Goal: Communication & Community: Answer question/provide support

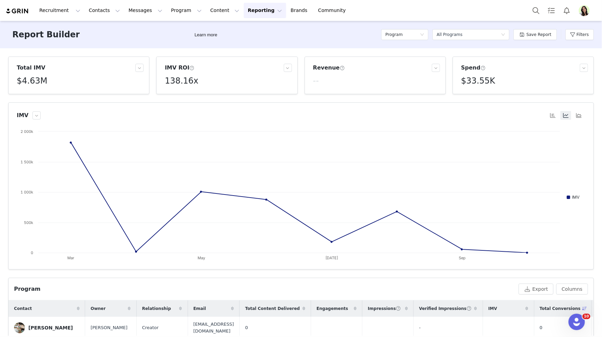
click at [586, 8] on img "Profile" at bounding box center [584, 10] width 11 height 11
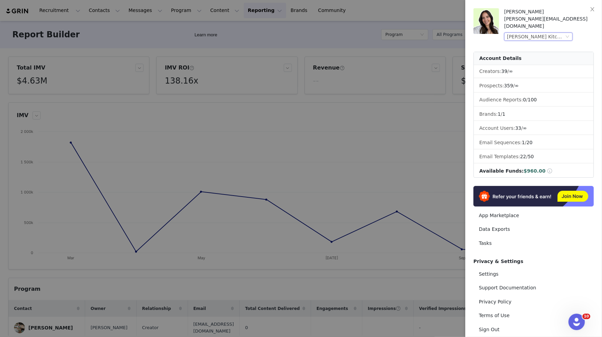
click at [532, 33] on div "[PERSON_NAME] Kitchen (Joybyte)" at bounding box center [535, 37] width 57 height 8
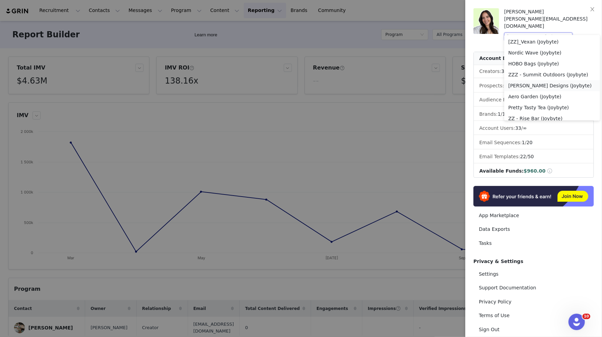
click at [530, 87] on li "[PERSON_NAME] Designs (Joybyte)" at bounding box center [553, 85] width 96 height 11
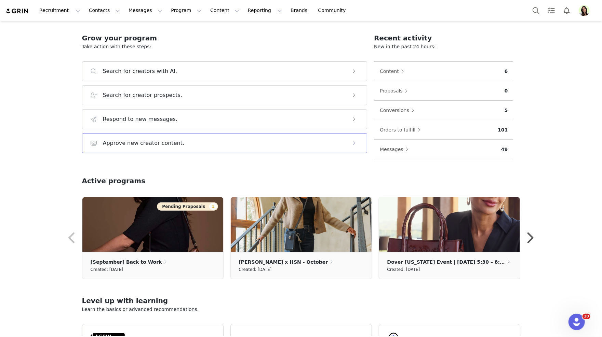
scroll to position [59, 0]
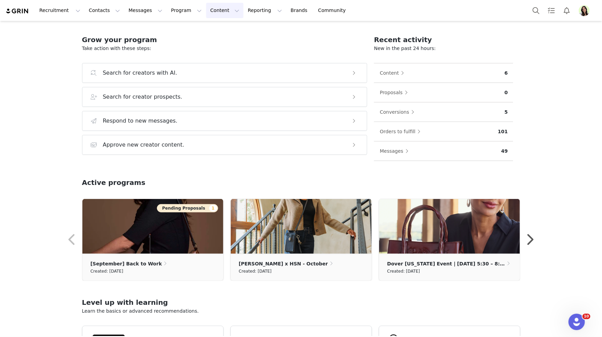
click at [206, 5] on button "Content Content" at bounding box center [224, 10] width 37 height 15
click at [215, 28] on p "Creator Content" at bounding box center [217, 30] width 38 height 7
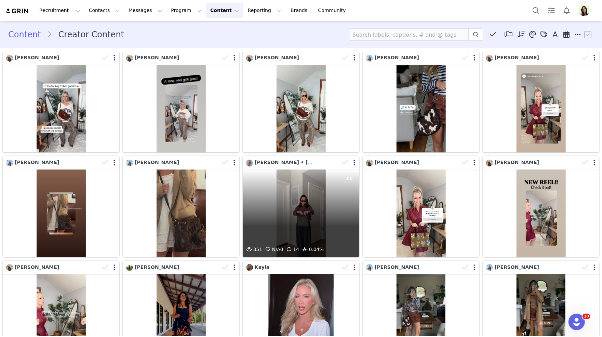
click at [303, 215] on div "351 N/A 0 14 0.04%" at bounding box center [301, 213] width 117 height 88
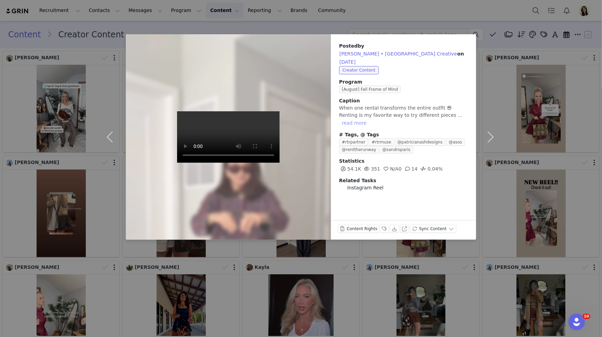
click at [369, 119] on button "read more" at bounding box center [354, 123] width 30 height 8
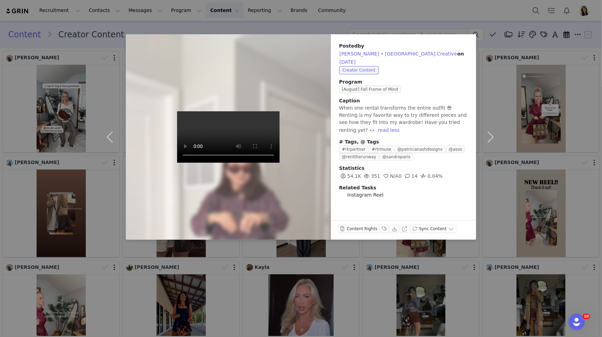
click at [268, 21] on div "Posted by Tricia • NYC Creative on Sep 30, 2025 Creator Content Program [August…" at bounding box center [301, 168] width 602 height 337
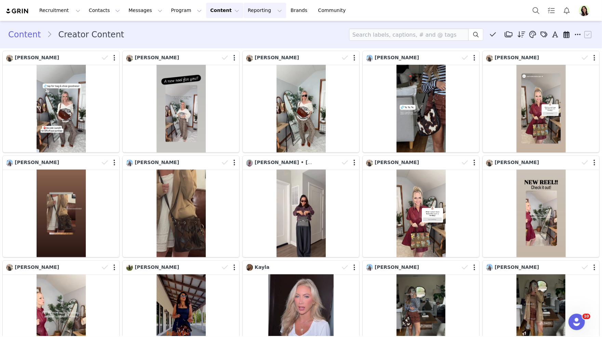
click at [246, 11] on button "Reporting Reporting" at bounding box center [265, 10] width 42 height 15
click at [249, 31] on p "Dashboard" at bounding box center [245, 30] width 26 height 7
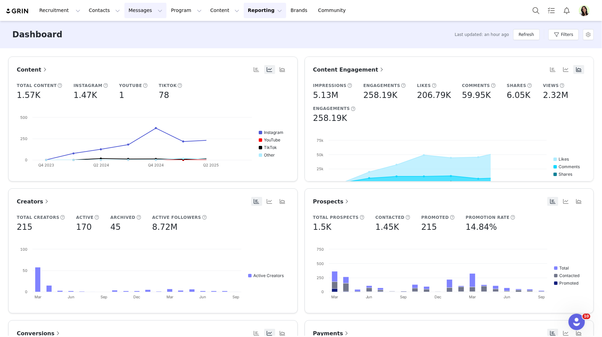
click at [139, 11] on button "Messages Messages" at bounding box center [146, 10] width 42 height 15
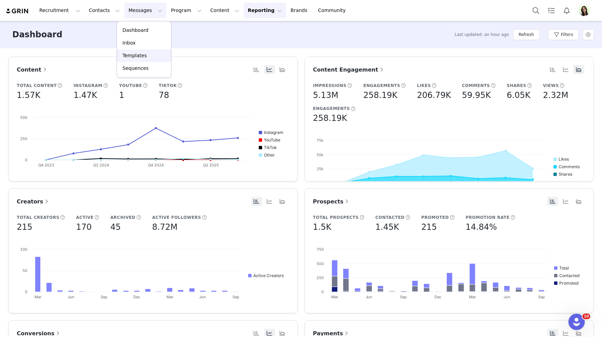
click at [141, 49] on link "Templates" at bounding box center [144, 55] width 54 height 13
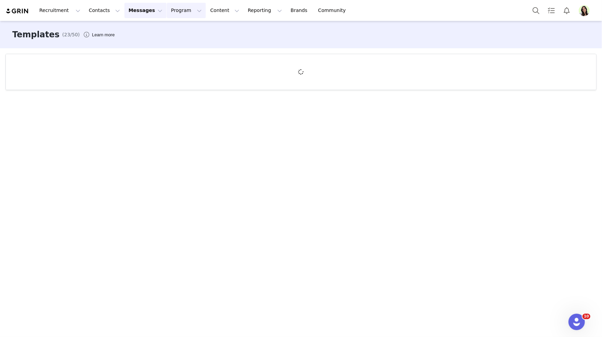
click at [167, 12] on button "Program Program" at bounding box center [186, 10] width 39 height 15
click at [173, 33] on p "Activations" at bounding box center [175, 30] width 26 height 7
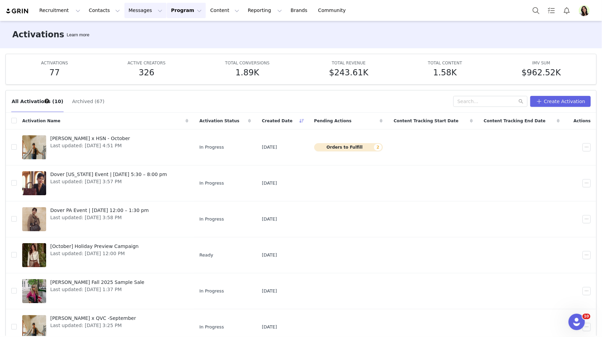
click at [133, 11] on button "Messages Messages" at bounding box center [146, 10] width 42 height 15
click at [135, 41] on div "Inbox" at bounding box center [144, 42] width 46 height 7
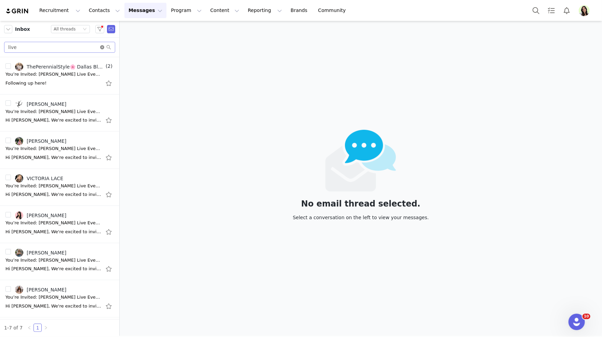
click at [101, 46] on icon "icon: close-circle" at bounding box center [102, 47] width 4 height 4
click at [101, 31] on button "button" at bounding box center [99, 29] width 9 height 8
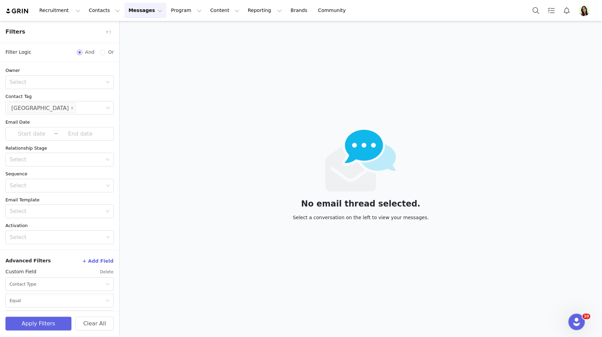
scroll to position [18, 0]
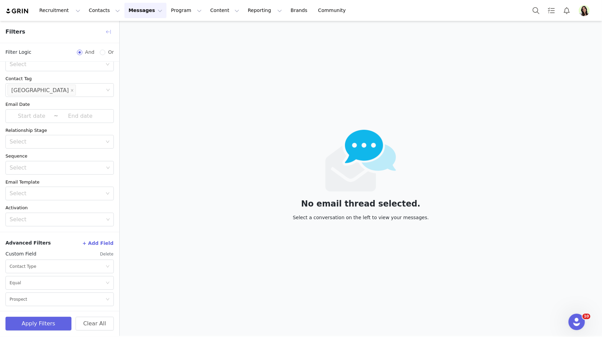
click at [109, 30] on button "button" at bounding box center [108, 31] width 11 height 11
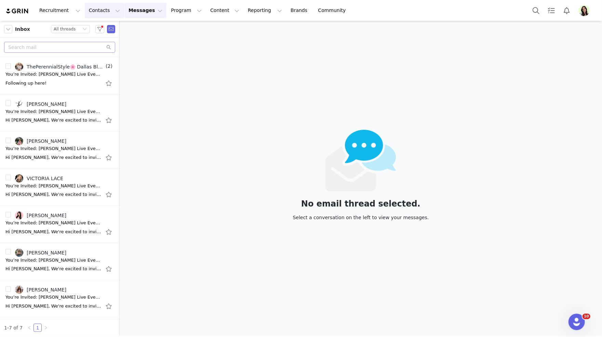
click at [96, 7] on button "Contacts Contacts" at bounding box center [104, 10] width 39 height 15
click at [99, 44] on p "Prospects" at bounding box center [97, 42] width 23 height 7
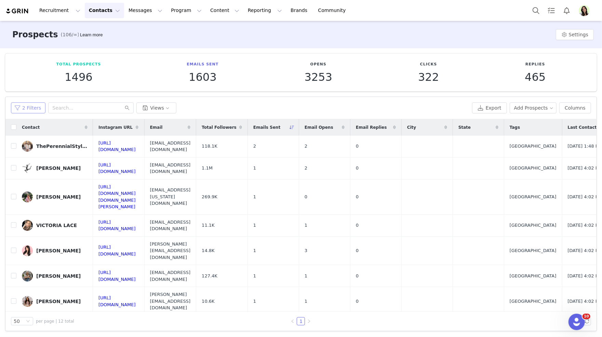
click at [38, 108] on button "2 Filters" at bounding box center [28, 107] width 35 height 11
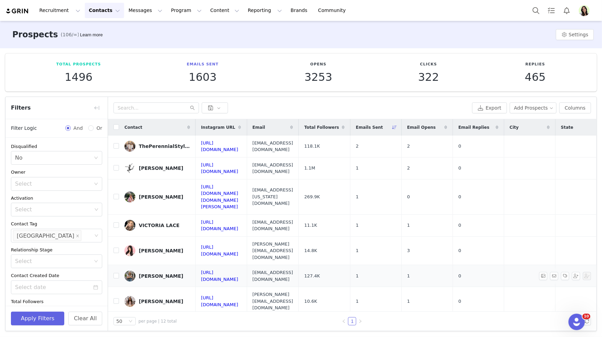
scroll to position [56, 0]
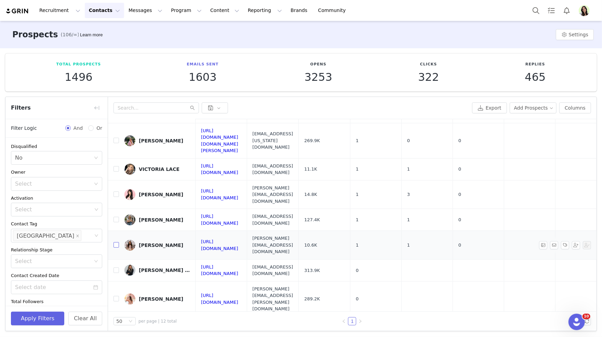
click at [116, 242] on input "checkbox" at bounding box center [116, 244] width 5 height 5
checkbox input "true"
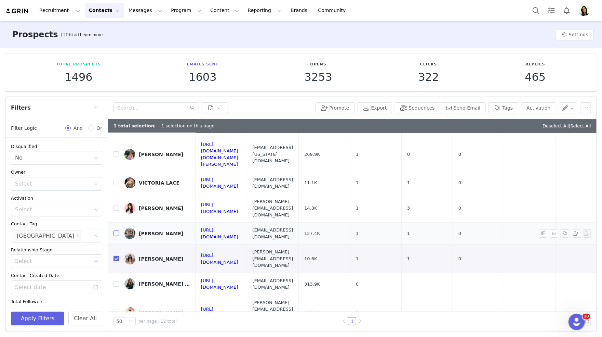
click at [116, 230] on input "checkbox" at bounding box center [116, 232] width 5 height 5
checkbox input "true"
click at [116, 205] on input "checkbox" at bounding box center [116, 207] width 5 height 5
checkbox input "true"
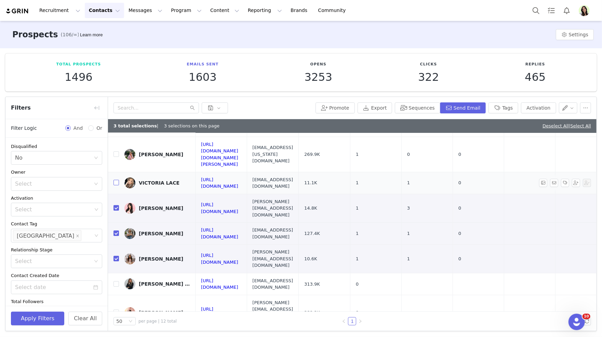
click at [116, 180] on input "checkbox" at bounding box center [116, 182] width 5 height 5
checkbox input "true"
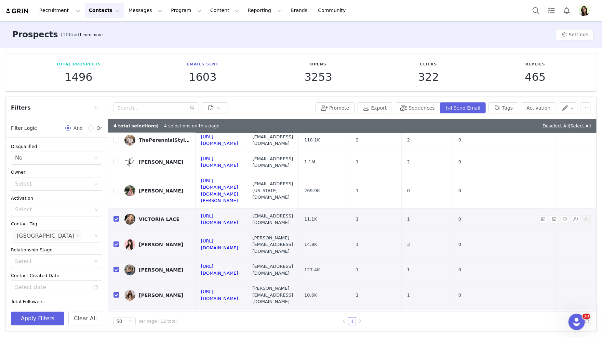
scroll to position [2, 0]
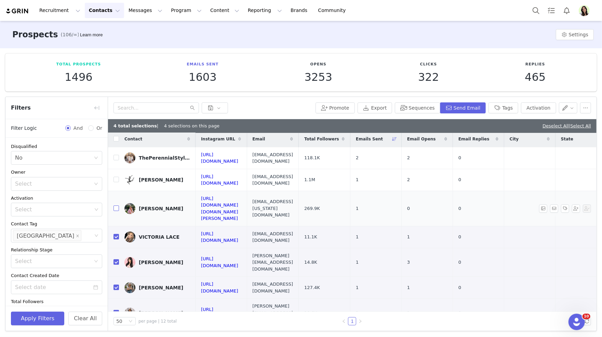
click at [118, 205] on input "checkbox" at bounding box center [116, 207] width 5 height 5
checkbox input "true"
click at [116, 177] on input "checkbox" at bounding box center [116, 179] width 5 height 5
checkbox input "true"
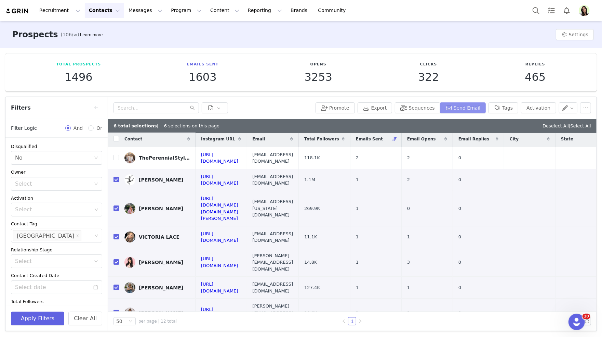
click at [458, 110] on button "Send Email" at bounding box center [463, 107] width 46 height 11
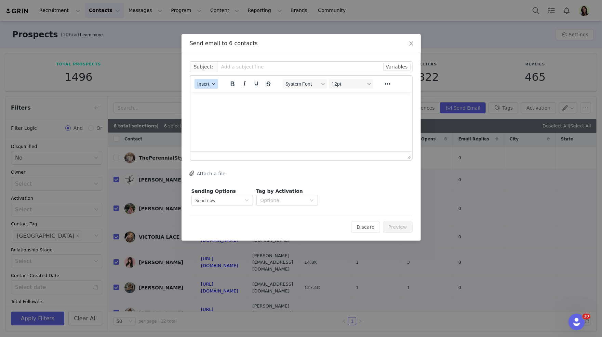
scroll to position [0, 0]
click at [218, 83] on button "Insert" at bounding box center [207, 84] width 24 height 10
click at [219, 96] on div "Insert Template" at bounding box center [231, 96] width 62 height 8
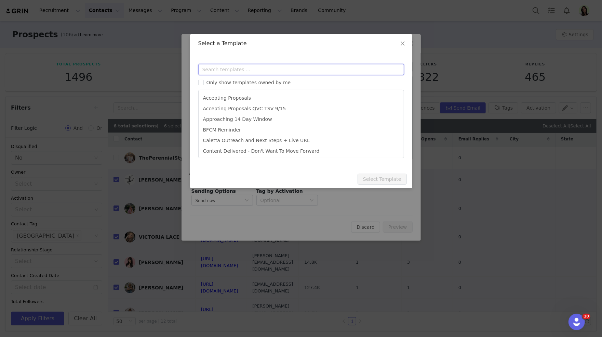
click at [243, 70] on input "text" at bounding box center [301, 69] width 206 height 11
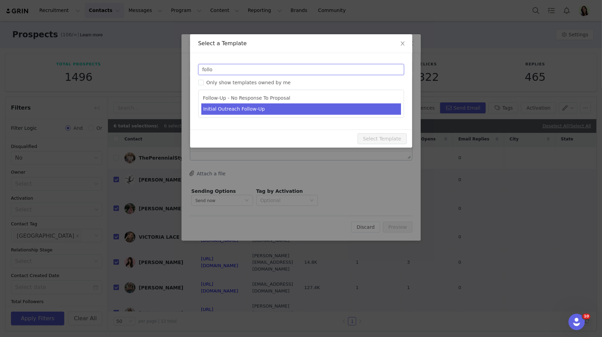
type input "follo"
click at [245, 113] on li "Initial Outreach Follow-Up" at bounding box center [302, 108] width 200 height 11
type input "Hi Again From [PERSON_NAME]"
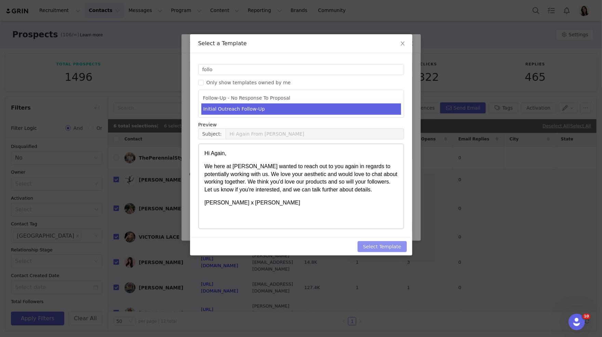
click at [381, 244] on button "Select Template" at bounding box center [382, 246] width 49 height 11
type input "Hi Again From [PERSON_NAME]"
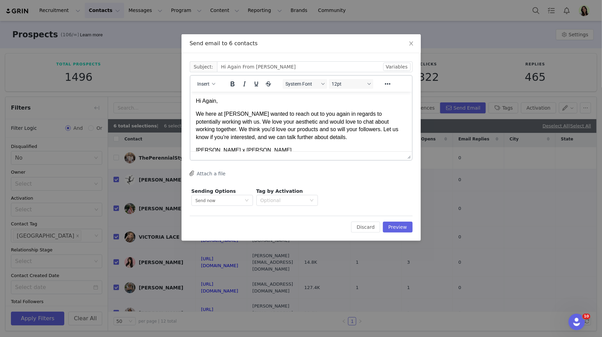
click at [350, 128] on p "We here at Patricia Nash wanted to reach out to you again in regards to potenti…" at bounding box center [301, 125] width 211 height 31
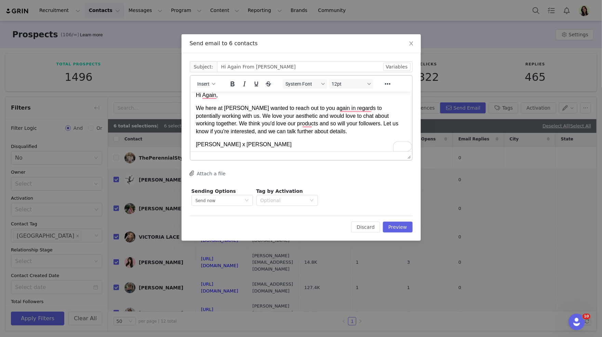
scroll to position [6, 0]
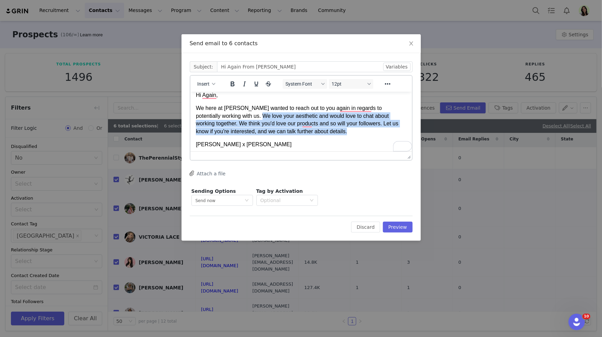
drag, startPoint x: 347, startPoint y: 131, endPoint x: 237, endPoint y: 118, distance: 110.3
click at [237, 118] on p "We here at Patricia Nash wanted to reach out to you again in regards to potenti…" at bounding box center [301, 119] width 211 height 31
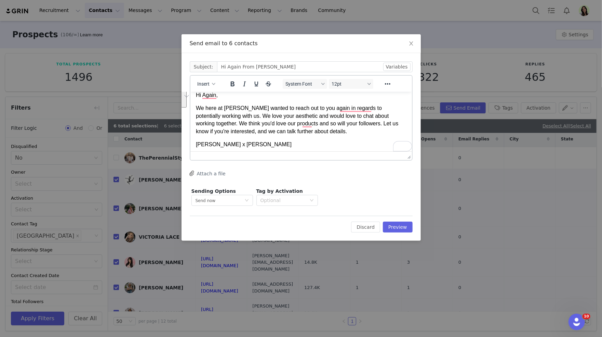
click at [234, 115] on p "We here at Patricia Nash wanted to reach out to you again in regards to potenti…" at bounding box center [301, 119] width 211 height 31
click at [314, 133] on p "We here at Patricia Nash wanted to reach out to you again in regards to potenti…" at bounding box center [301, 119] width 211 height 31
click at [398, 226] on button "Preview" at bounding box center [398, 226] width 30 height 11
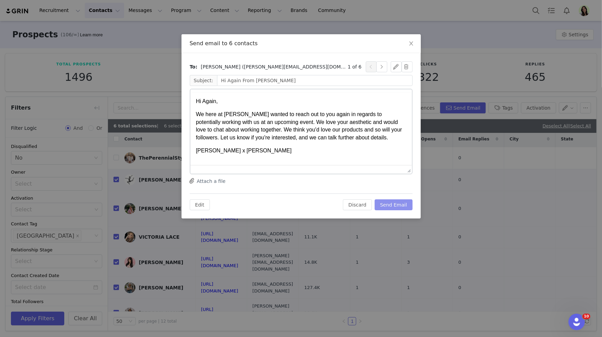
scroll to position [0, 0]
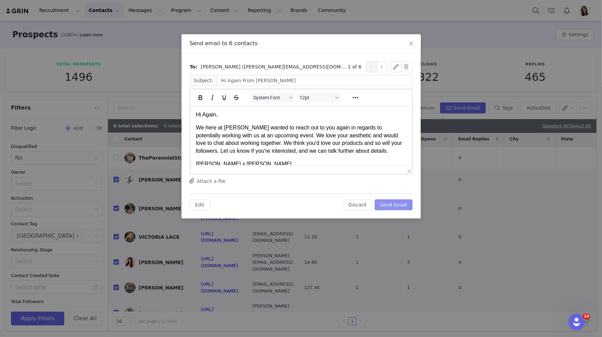
click at [396, 205] on button "Send Email" at bounding box center [394, 204] width 38 height 11
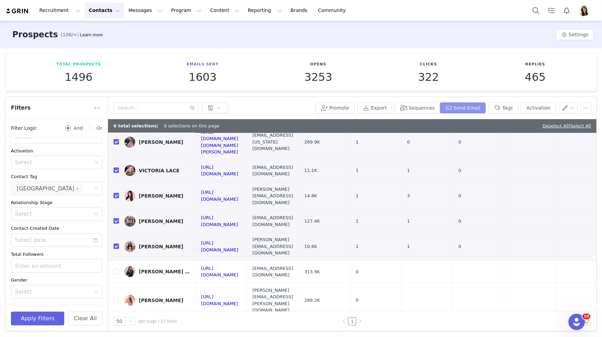
scroll to position [67, 0]
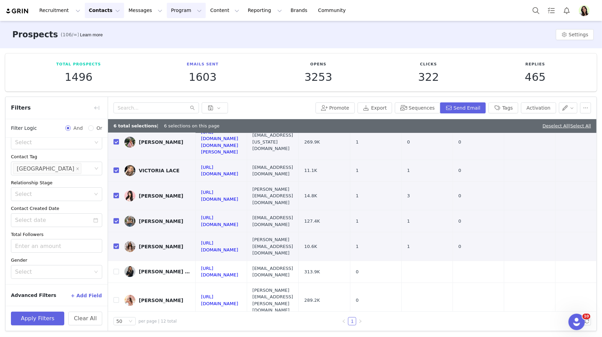
click at [177, 12] on button "Program Program" at bounding box center [186, 10] width 39 height 15
click at [181, 28] on p "Activations" at bounding box center [175, 30] width 26 height 7
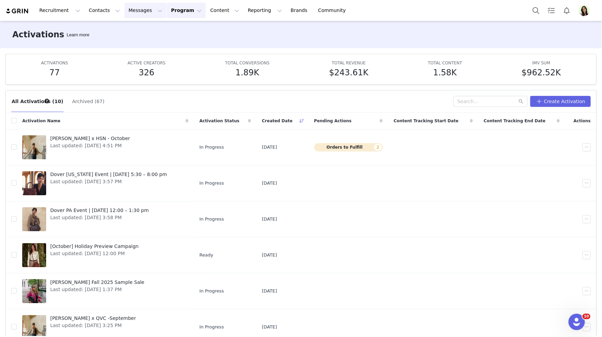
click at [129, 8] on button "Messages Messages" at bounding box center [146, 10] width 42 height 15
click at [135, 42] on div "Inbox" at bounding box center [144, 42] width 46 height 7
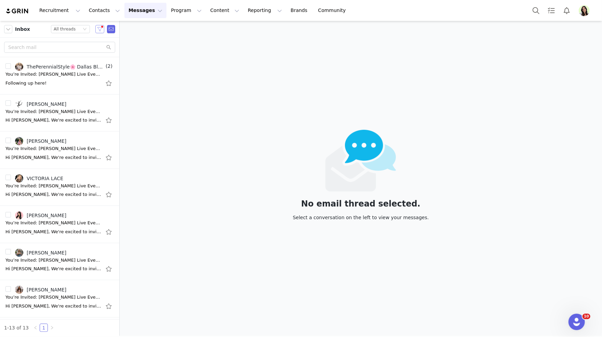
click at [100, 29] on button "button" at bounding box center [99, 29] width 9 height 8
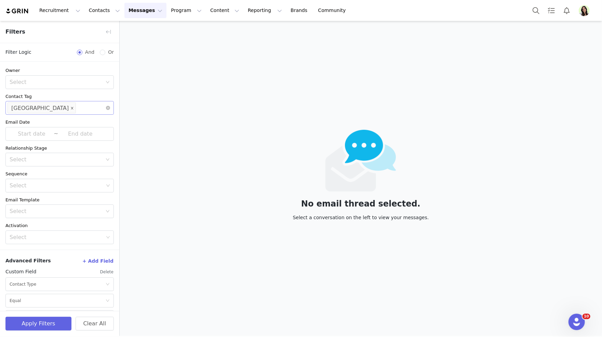
click at [70, 108] on icon "icon: close" at bounding box center [71, 107] width 3 height 3
click at [48, 319] on button "Apply Filters" at bounding box center [38, 323] width 66 height 14
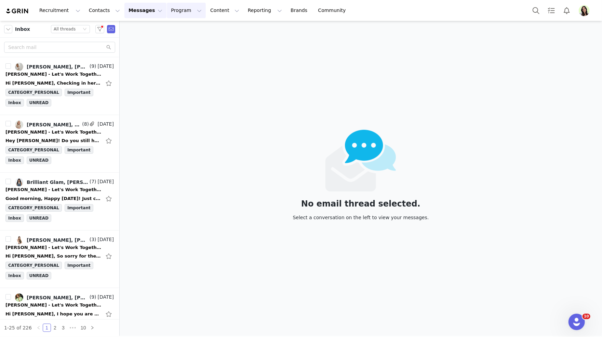
click at [167, 14] on button "Program Program" at bounding box center [186, 10] width 39 height 15
click at [170, 34] on p "Activations" at bounding box center [175, 30] width 26 height 7
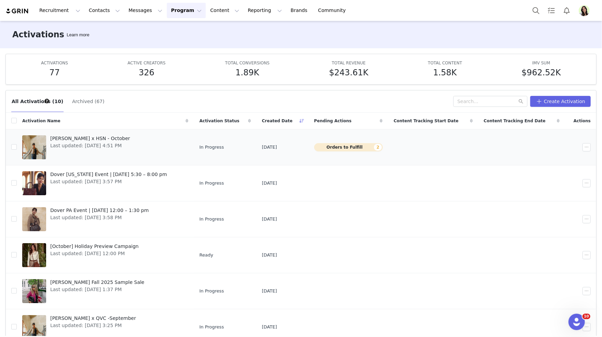
click at [102, 138] on span "[PERSON_NAME] x HSN - October" at bounding box center [90, 138] width 80 height 7
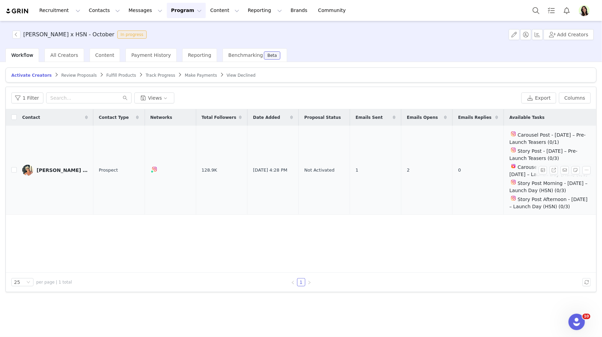
click at [54, 173] on div "Kathe Sherman (Sunny)" at bounding box center [62, 169] width 51 height 5
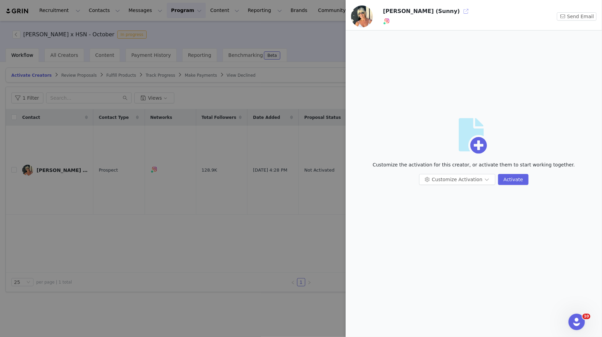
click at [461, 12] on button "button" at bounding box center [466, 11] width 11 height 11
click at [302, 51] on div at bounding box center [301, 168] width 602 height 337
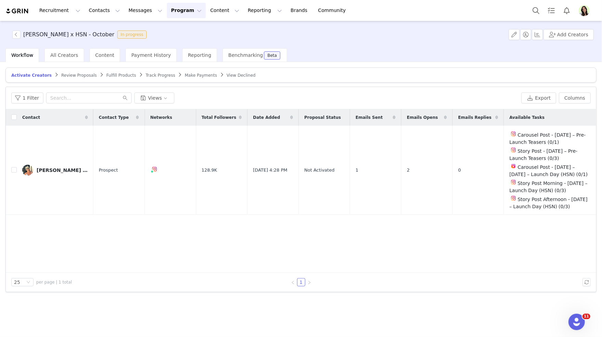
click at [584, 12] on img "Profile" at bounding box center [584, 10] width 11 height 11
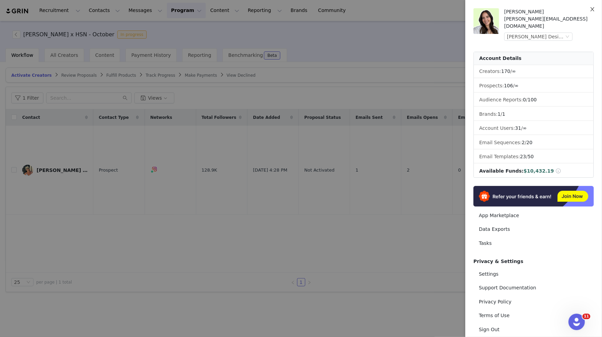
click at [584, 12] on button "Close" at bounding box center [592, 9] width 19 height 19
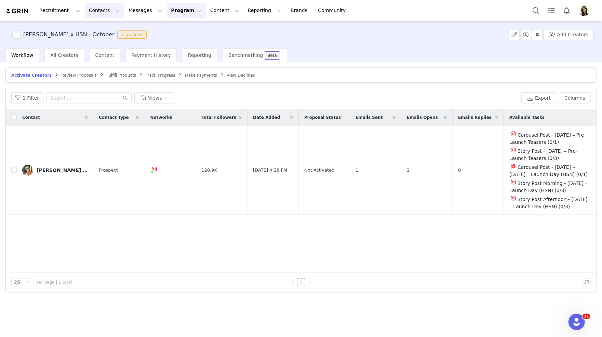
click at [102, 12] on button "Contacts Contacts" at bounding box center [104, 10] width 39 height 15
click at [138, 13] on button "Messages Messages" at bounding box center [146, 10] width 42 height 15
click at [141, 43] on div "Inbox" at bounding box center [144, 42] width 46 height 7
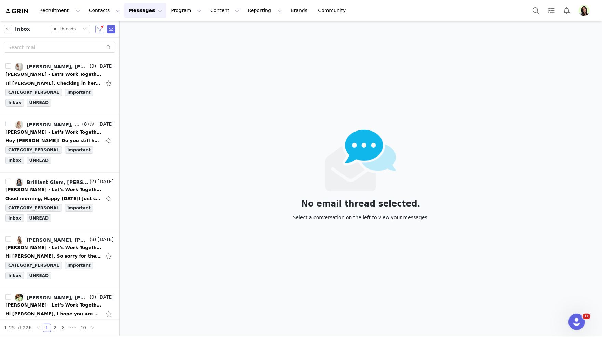
click at [101, 28] on button "button" at bounding box center [99, 29] width 9 height 8
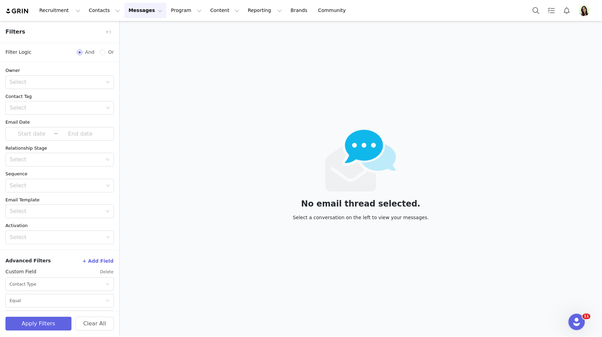
scroll to position [18, 0]
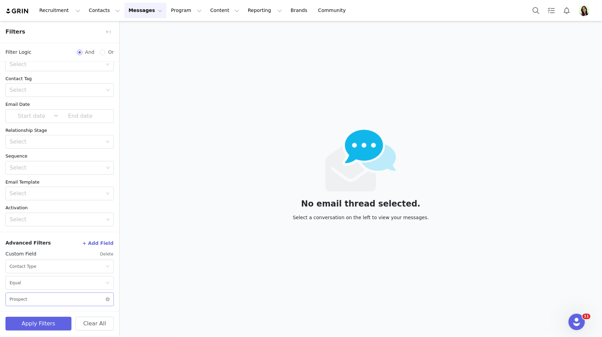
click at [35, 302] on div "Select Prospect" at bounding box center [58, 299] width 96 height 13
click at [26, 262] on li "Creator" at bounding box center [59, 261] width 108 height 11
click at [44, 327] on button "Apply Filters" at bounding box center [38, 323] width 66 height 14
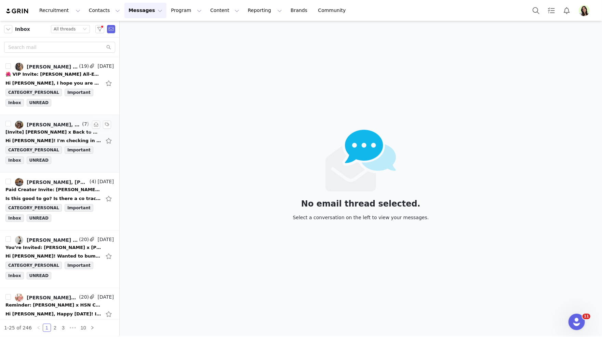
click at [61, 133] on div "[Invite] [PERSON_NAME] x Back to Work Campaign" at bounding box center [53, 132] width 96 height 7
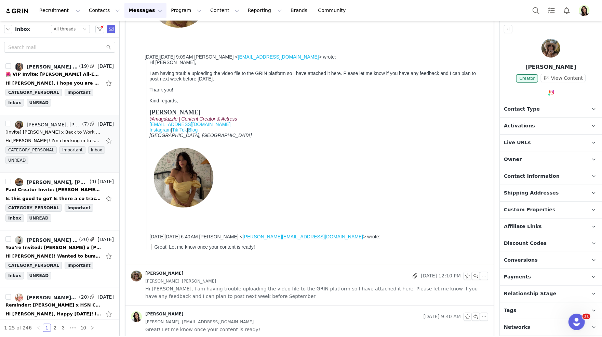
scroll to position [308, 0]
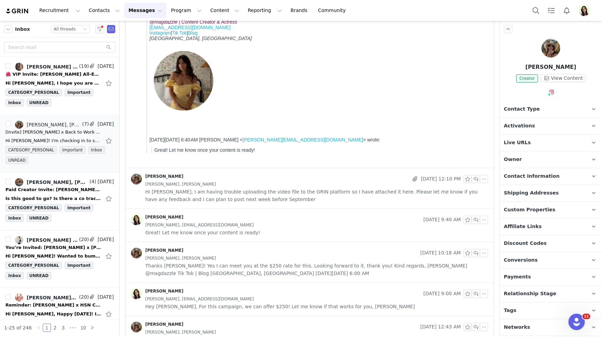
click at [282, 192] on span "Hi Meredith, I am having trouble uploading the video file to the GRIN platform …" at bounding box center [316, 195] width 343 height 15
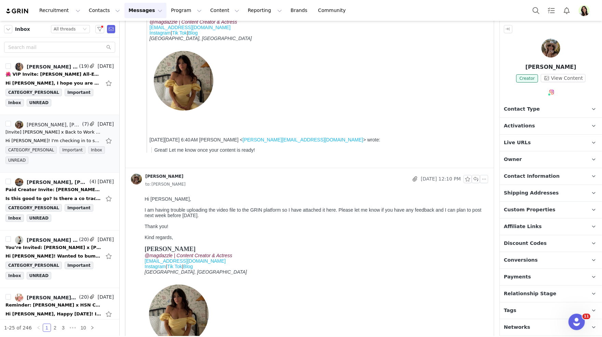
scroll to position [552, 0]
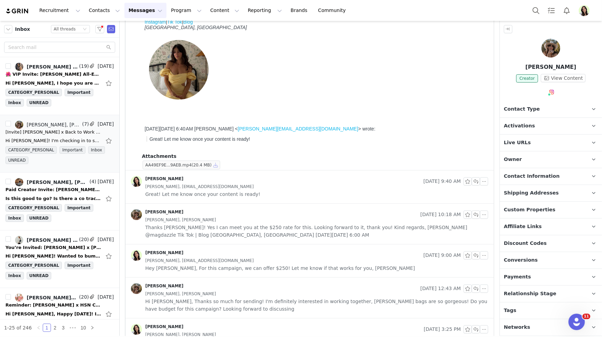
click at [215, 165] on button "button" at bounding box center [216, 165] width 8 height 8
click at [585, 11] on img "Profile" at bounding box center [584, 10] width 11 height 11
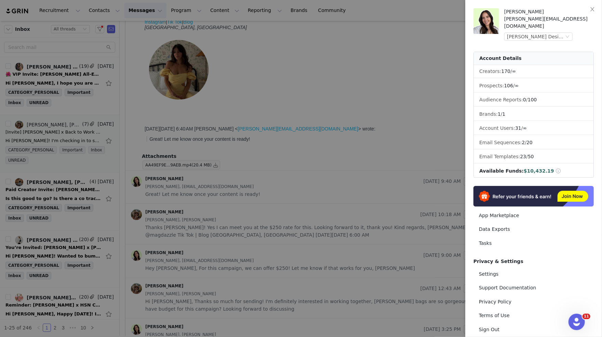
click at [359, 76] on div at bounding box center [301, 168] width 602 height 337
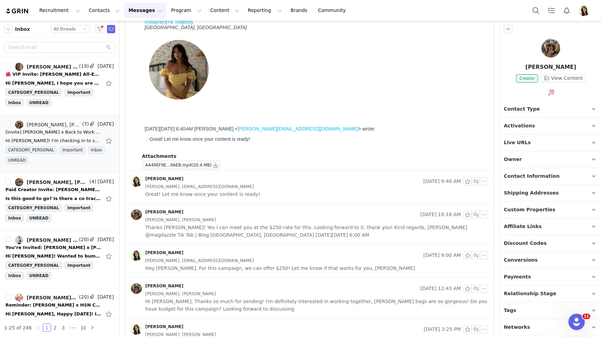
click at [314, 83] on div at bounding box center [314, 70] width 341 height 68
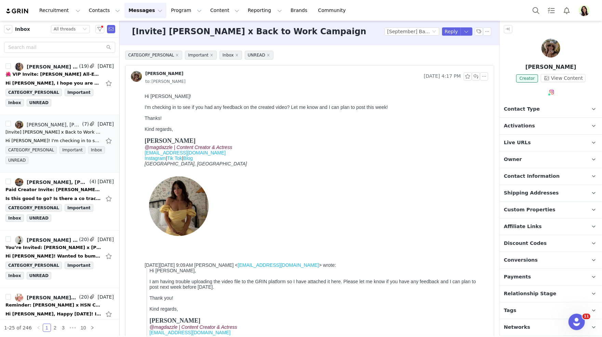
scroll to position [0, 0]
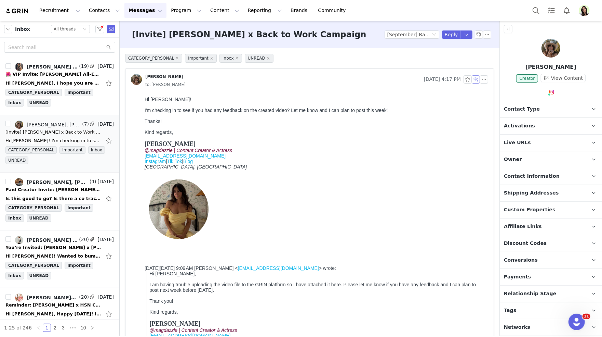
click at [476, 77] on button "button" at bounding box center [476, 79] width 8 height 8
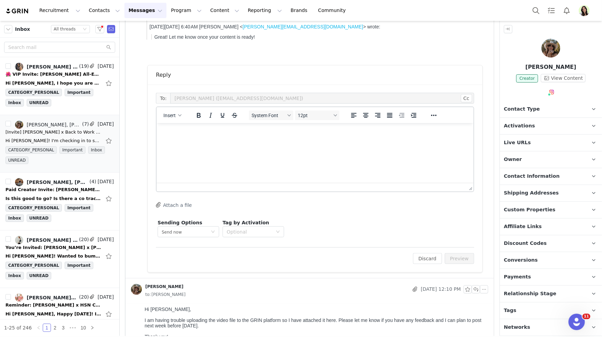
scroll to position [421, 0]
click at [211, 141] on html at bounding box center [314, 131] width 317 height 18
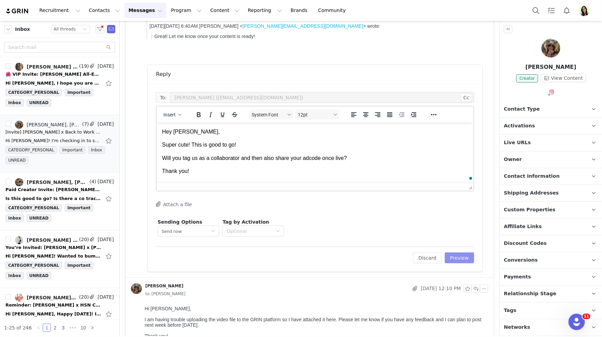
click at [461, 258] on button "Preview" at bounding box center [460, 257] width 30 height 11
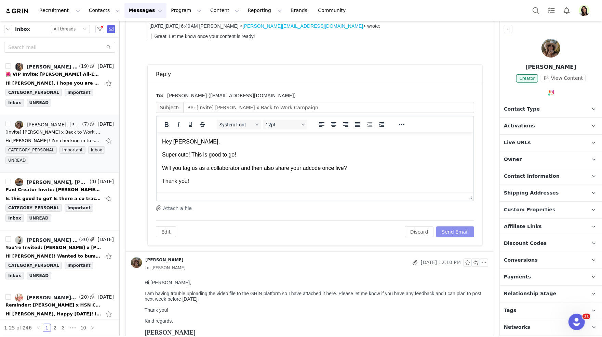
scroll to position [0, 0]
click at [452, 232] on button "Send Email" at bounding box center [456, 231] width 38 height 11
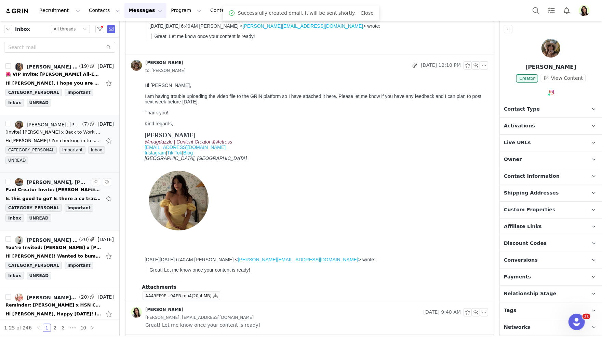
click at [35, 184] on link "[PERSON_NAME], [PERSON_NAME]" at bounding box center [51, 182] width 73 height 8
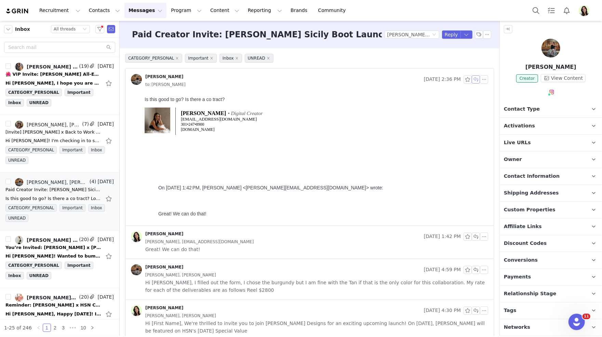
click at [477, 79] on button "button" at bounding box center [476, 79] width 8 height 8
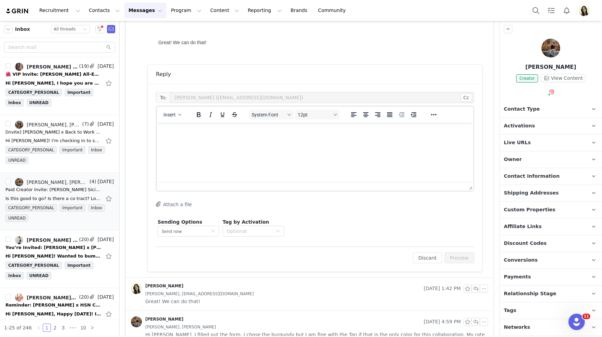
click at [199, 141] on html at bounding box center [314, 131] width 317 height 18
click at [164, 116] on span "Insert" at bounding box center [170, 114] width 12 height 5
click at [164, 129] on div "Insert Template" at bounding box center [196, 125] width 68 height 11
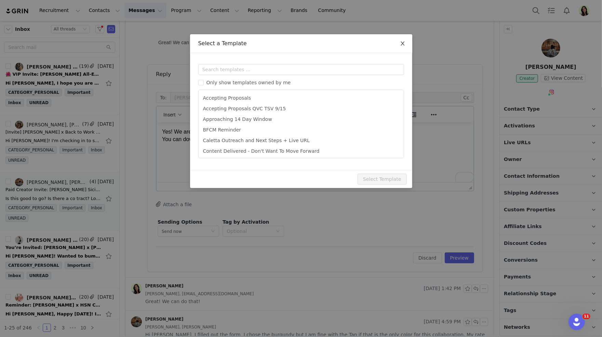
click at [404, 42] on icon "icon: close" at bounding box center [403, 43] width 4 height 4
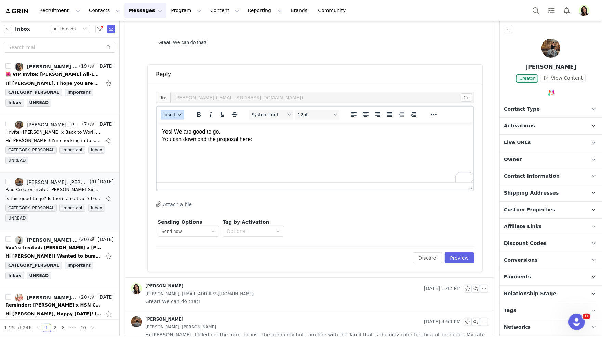
click at [169, 114] on span "Insert" at bounding box center [170, 114] width 12 height 5
click at [171, 137] on div "Insert Variable" at bounding box center [197, 137] width 62 height 8
select select
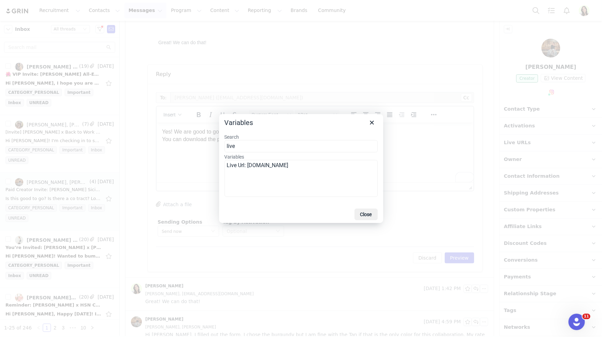
type input "live"
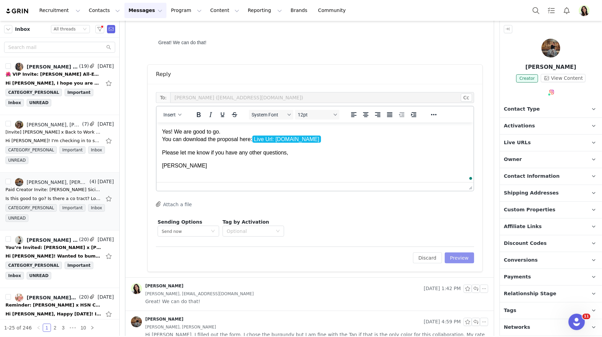
click at [469, 260] on button "Preview" at bounding box center [460, 257] width 30 height 11
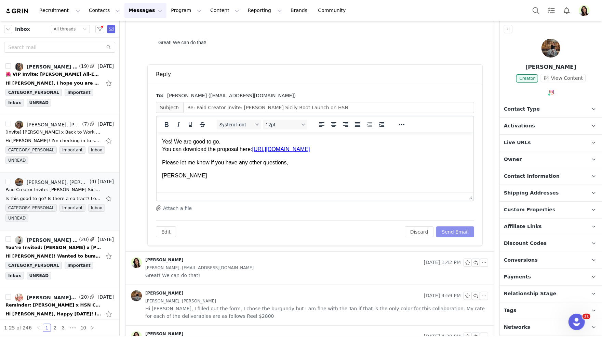
click at [454, 229] on button "Send Email" at bounding box center [456, 231] width 38 height 11
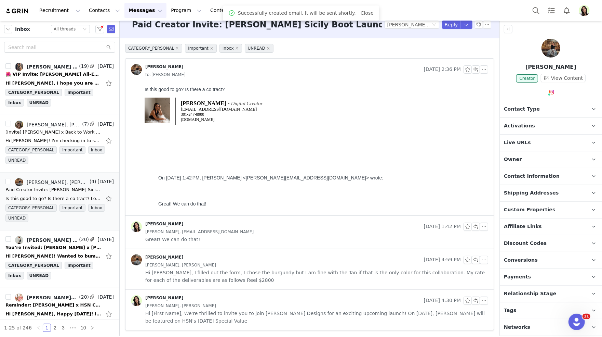
scroll to position [9, 0]
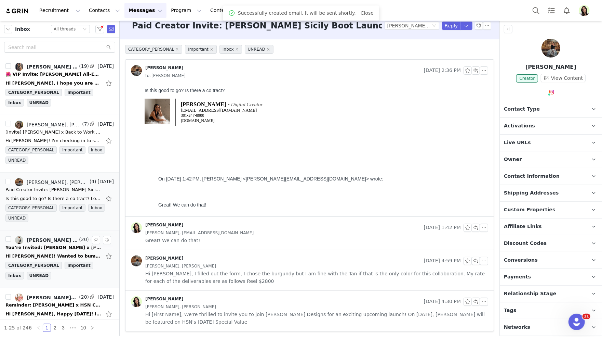
click at [42, 250] on div "Hi Meredith! Wanted to bump this up to the top of the inbox. Is all of my infor…" at bounding box center [59, 255] width 108 height 11
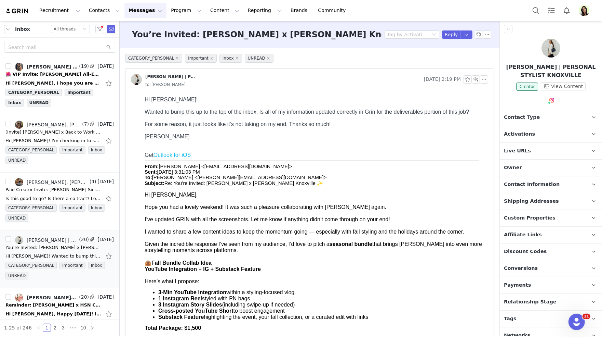
scroll to position [0, 0]
click at [476, 79] on button "button" at bounding box center [476, 79] width 8 height 8
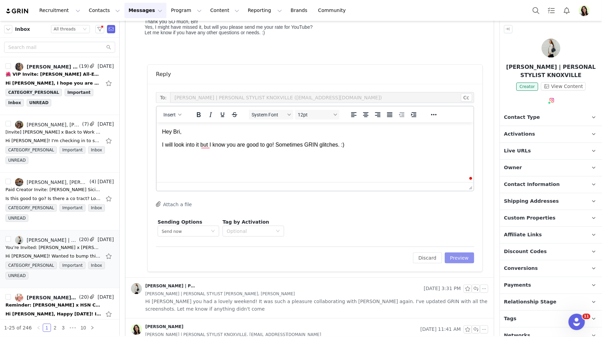
click at [459, 257] on button "Preview" at bounding box center [460, 257] width 30 height 11
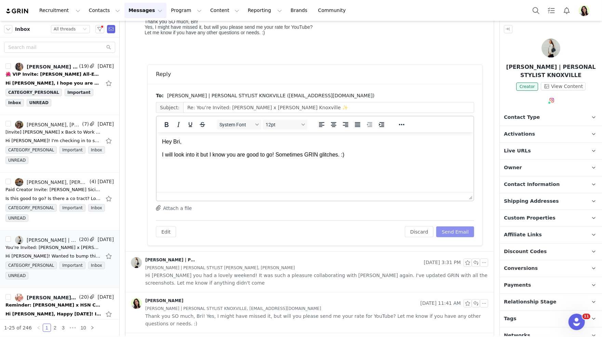
click at [454, 232] on button "Send Email" at bounding box center [456, 231] width 38 height 11
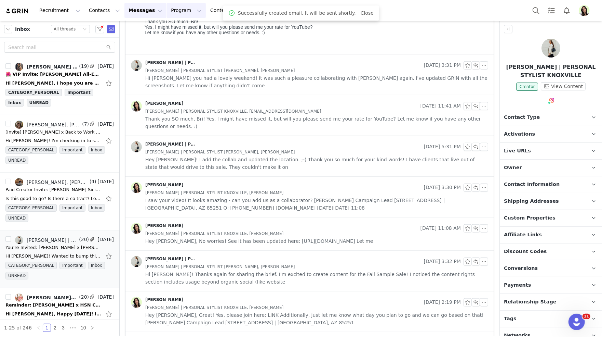
click at [174, 14] on button "Program Program" at bounding box center [186, 10] width 39 height 15
click at [174, 24] on div "Activations Partnerships Payments Affiliates" at bounding box center [183, 49] width 55 height 57
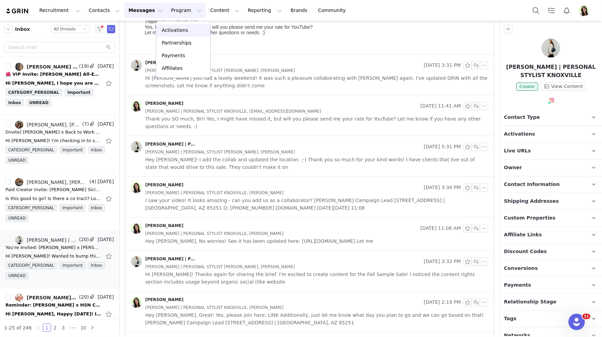
click at [174, 27] on p "Activations" at bounding box center [175, 30] width 26 height 7
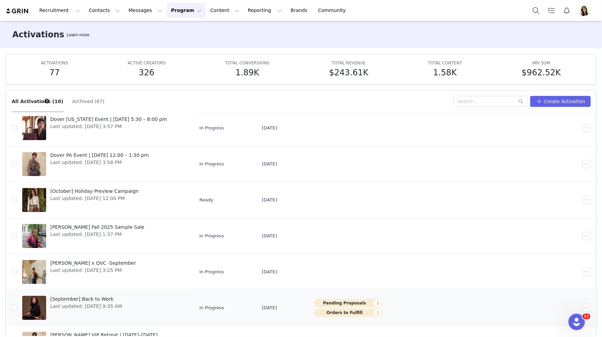
scroll to position [54, 0]
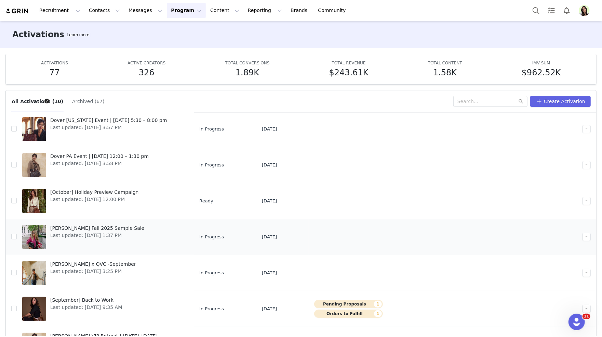
click at [102, 224] on span "Patricia Nash Fall 2025 Sample Sale" at bounding box center [97, 227] width 94 height 7
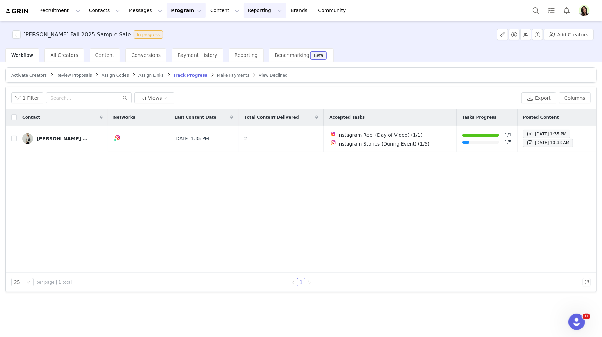
click at [244, 13] on button "Reporting Reporting" at bounding box center [265, 10] width 42 height 15
click at [207, 14] on button "Content Content" at bounding box center [224, 10] width 37 height 15
click at [210, 24] on link "Creator Content" at bounding box center [219, 30] width 54 height 13
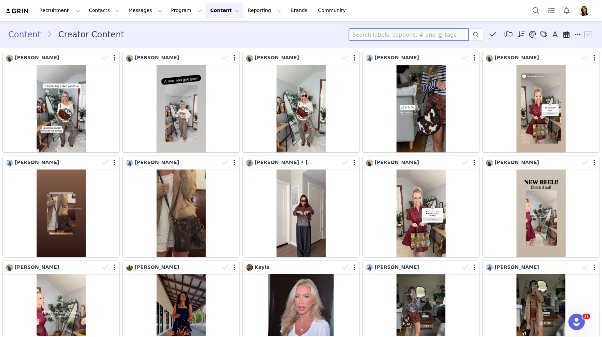
click at [383, 34] on input at bounding box center [409, 34] width 120 height 12
click at [383, 33] on input "b" at bounding box center [409, 34] width 120 height 12
type input "r"
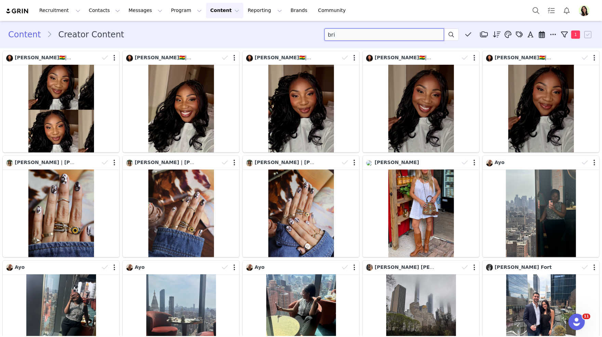
type input "bri"
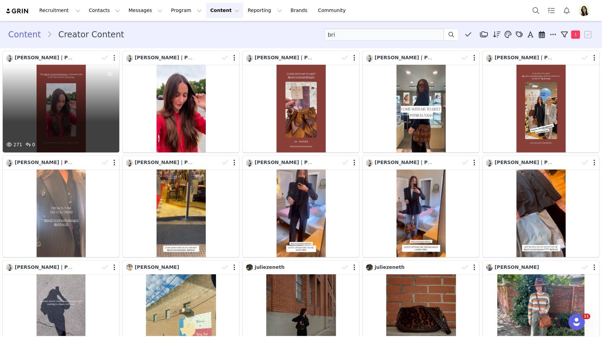
click at [114, 58] on button "button" at bounding box center [115, 57] width 2 height 7
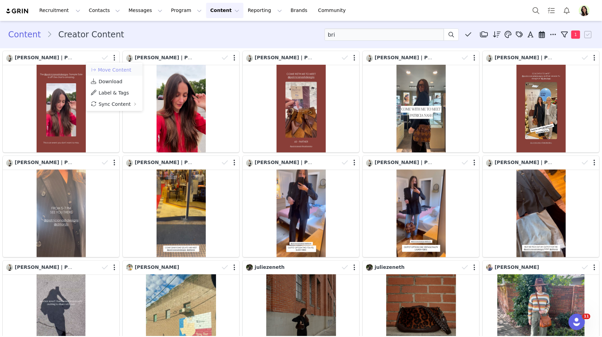
click at [125, 71] on button "Move Content" at bounding box center [110, 70] width 41 height 8
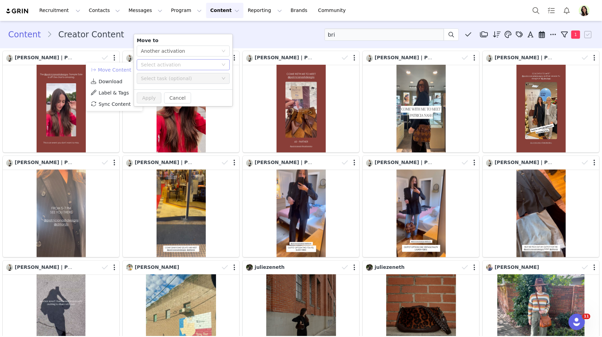
click at [171, 65] on div "Select activation" at bounding box center [179, 64] width 77 height 7
click at [173, 81] on li "Patricia Nash Fall 2025 Sample Sale Activated" at bounding box center [183, 79] width 93 height 12
click at [158, 79] on div "Select task (optional)" at bounding box center [179, 78] width 77 height 7
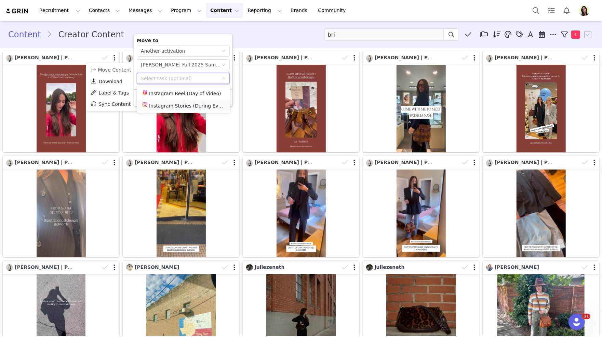
click at [171, 105] on li "Instagram Stories (During Event)" at bounding box center [183, 105] width 93 height 12
click at [151, 96] on button "Apply" at bounding box center [149, 97] width 25 height 11
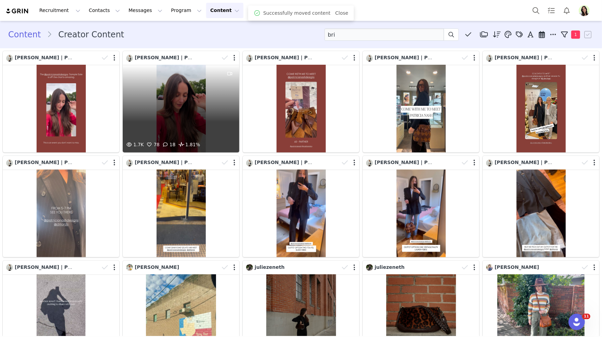
click at [168, 116] on div "1.7K 78 18 1.81%" at bounding box center [181, 109] width 117 height 88
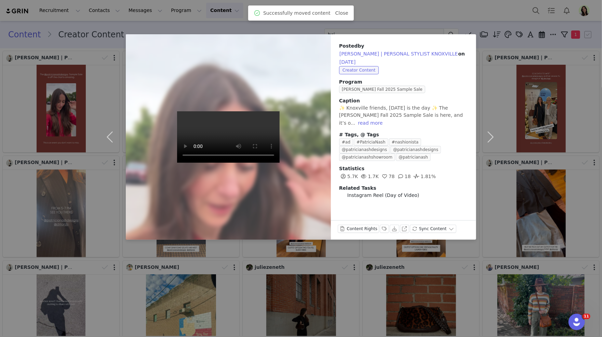
click at [385, 21] on div "Posted by BRI LAMBERSON | PERSONAL STYLIST KNOXVILLE on Sep 25, 2025 Creator Co…" at bounding box center [301, 168] width 602 height 337
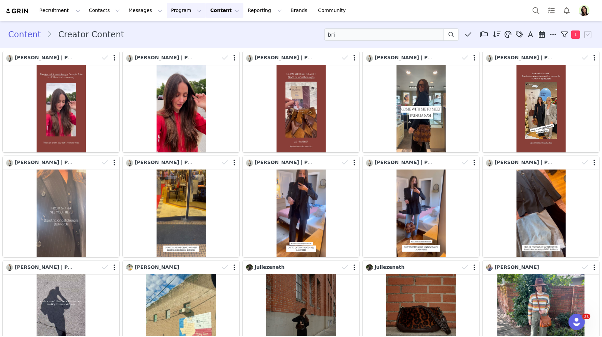
click at [170, 8] on button "Program Program" at bounding box center [186, 10] width 39 height 15
click at [176, 30] on p "Activations" at bounding box center [175, 30] width 26 height 7
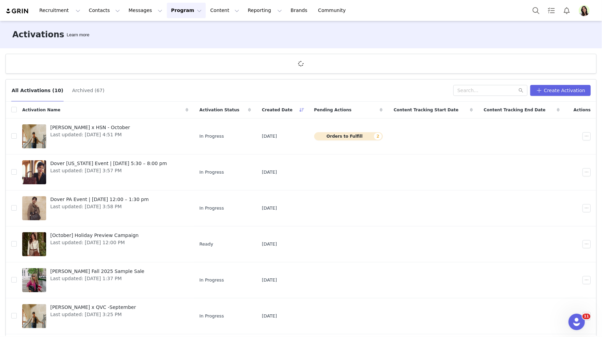
click at [179, 13] on button "Program Program" at bounding box center [186, 10] width 39 height 15
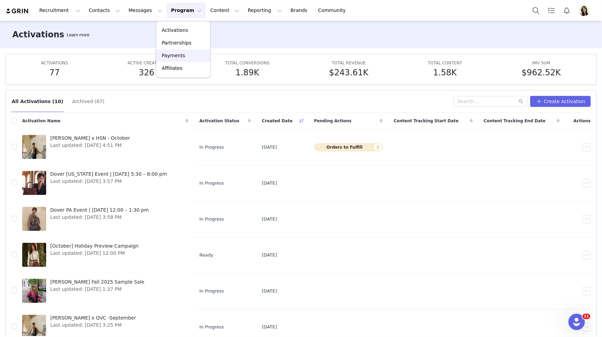
click at [180, 54] on p "Payments" at bounding box center [174, 55] width 24 height 7
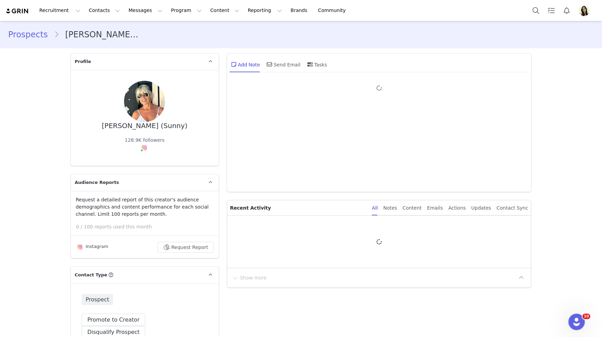
type input "+1 (United States)"
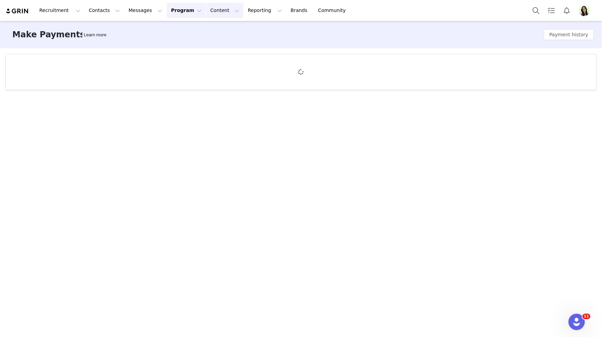
click at [209, 12] on button "Content Content" at bounding box center [224, 10] width 37 height 15
click at [214, 26] on link "Creator Content" at bounding box center [219, 30] width 54 height 13
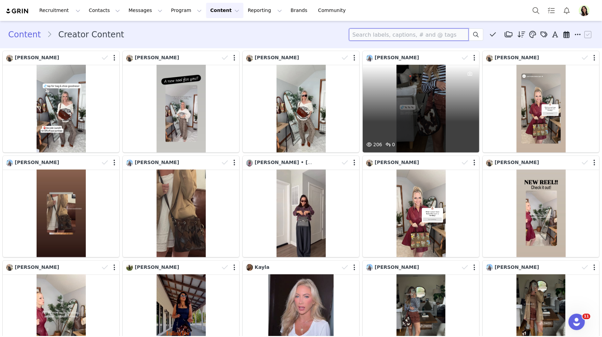
click at [386, 33] on input at bounding box center [409, 34] width 120 height 12
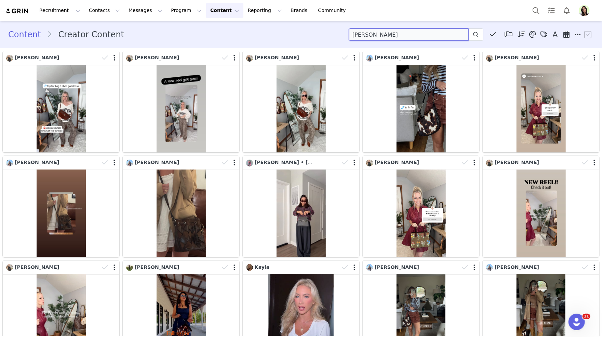
type input "kelly"
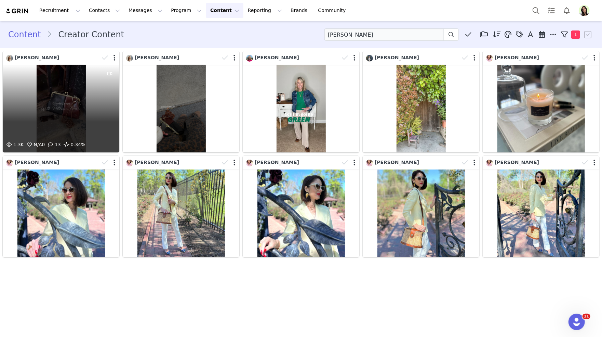
click at [58, 104] on div "1.3K N/A 0 13 0.34%" at bounding box center [61, 109] width 117 height 88
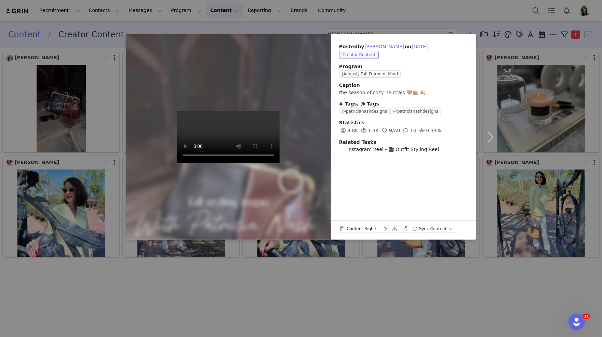
click at [234, 29] on div "Posted by kelly frischmann on Sep 28, 2025 Creator Content Program [August] Fal…" at bounding box center [301, 168] width 602 height 337
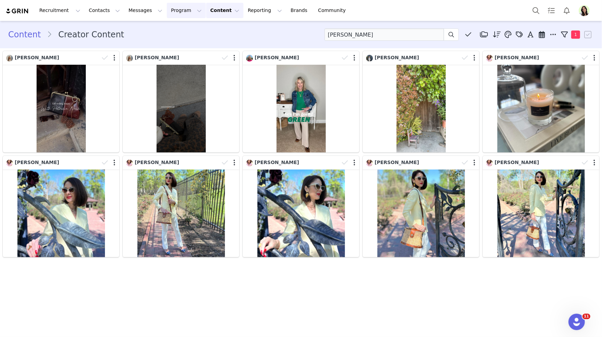
click at [175, 15] on button "Program Program" at bounding box center [186, 10] width 39 height 15
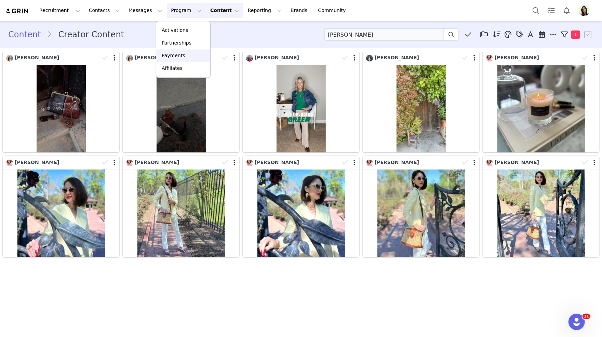
click at [176, 61] on link "Payments" at bounding box center [183, 55] width 54 height 13
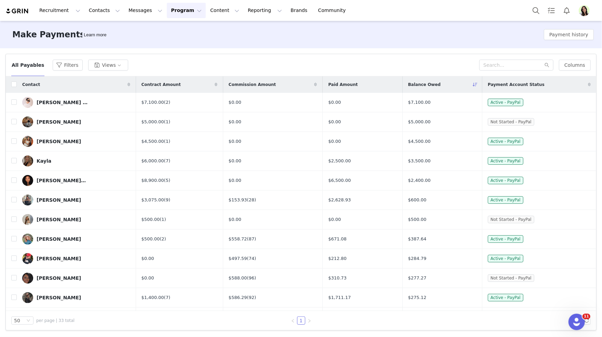
click at [585, 13] on img "Profile" at bounding box center [584, 10] width 11 height 11
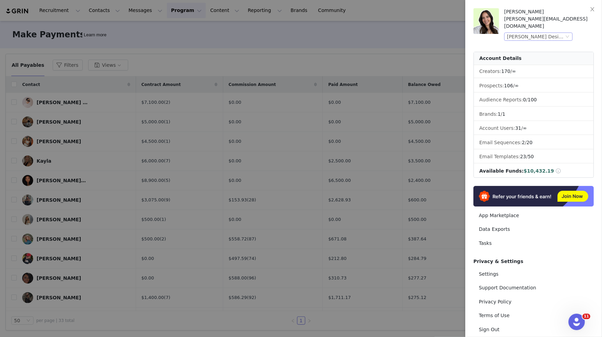
click at [553, 33] on div "Patricia Nash Designs (Joybyte)" at bounding box center [535, 37] width 57 height 8
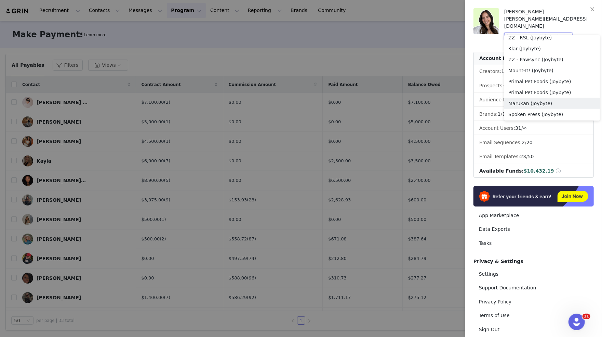
scroll to position [582, 0]
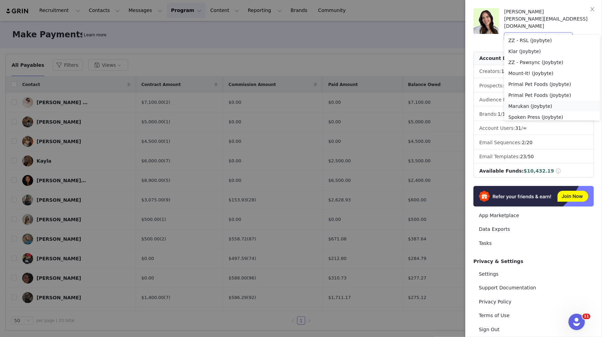
click at [531, 106] on li "Marukan (Joybyte)" at bounding box center [553, 106] width 96 height 11
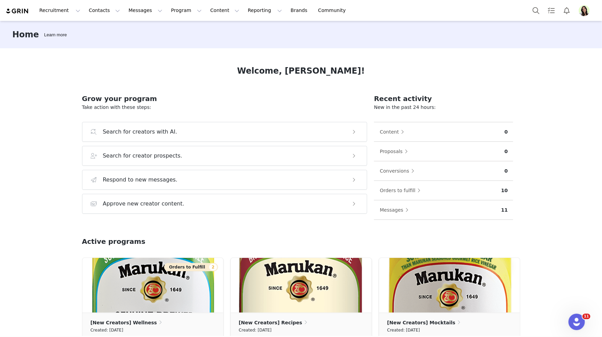
click at [584, 12] on img "Profile" at bounding box center [584, 10] width 11 height 11
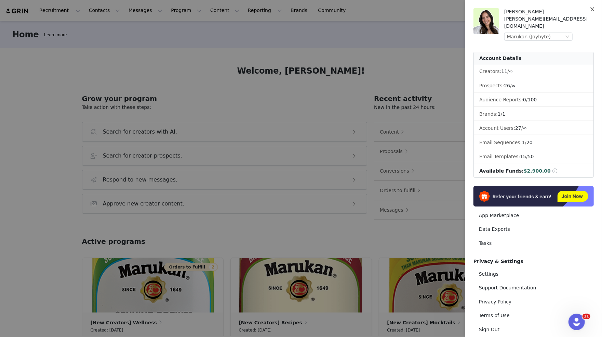
click at [594, 9] on icon "icon: close" at bounding box center [592, 9] width 5 height 5
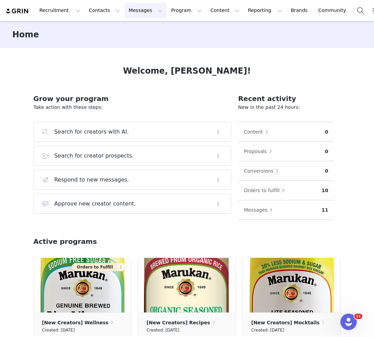
click at [129, 14] on button "Messages Messages" at bounding box center [146, 10] width 42 height 15
click at [131, 41] on p "Inbox" at bounding box center [128, 42] width 13 height 7
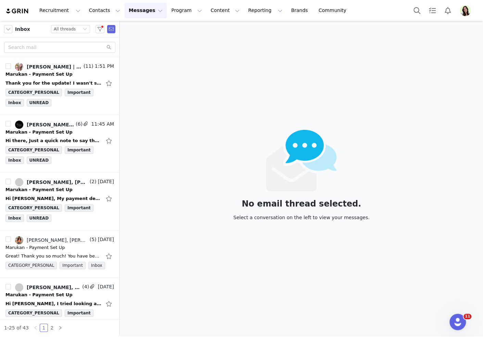
click at [465, 13] on img "Profile" at bounding box center [464, 10] width 11 height 11
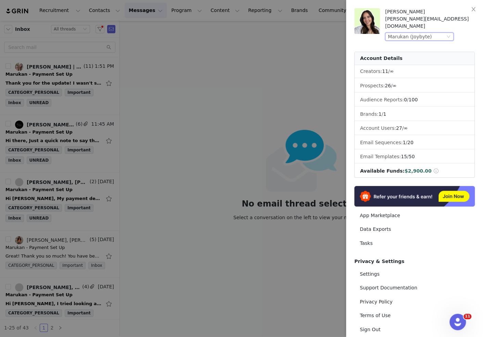
click at [417, 33] on div "Marukan (Joybyte)" at bounding box center [410, 37] width 44 height 8
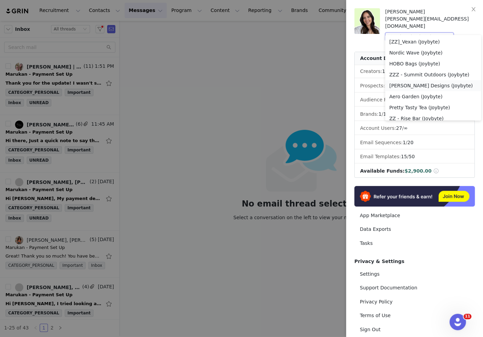
click at [407, 85] on li "Patricia Nash Designs (Joybyte)" at bounding box center [433, 85] width 96 height 11
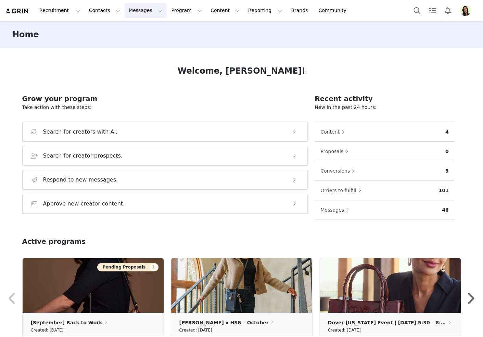
click at [133, 12] on button "Messages Messages" at bounding box center [146, 10] width 42 height 15
click at [141, 43] on div "Inbox" at bounding box center [144, 42] width 46 height 7
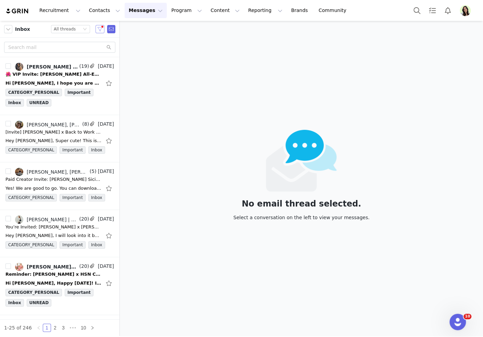
click at [100, 30] on button "button" at bounding box center [99, 29] width 9 height 8
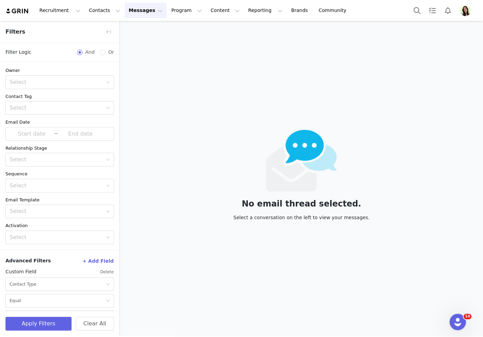
scroll to position [18, 0]
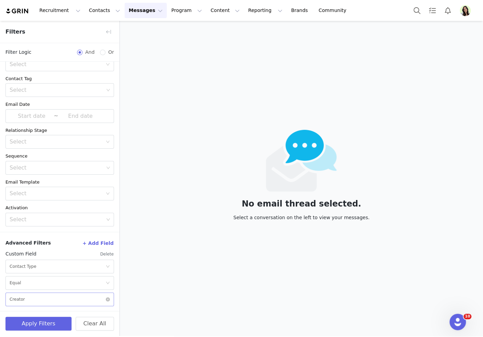
click at [39, 296] on div "Select Creator" at bounding box center [58, 299] width 96 height 13
click at [35, 325] on button "Apply Filters" at bounding box center [38, 323] width 66 height 14
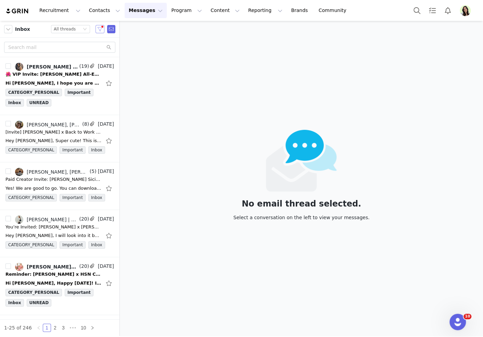
click at [101, 30] on button "button" at bounding box center [99, 29] width 9 height 8
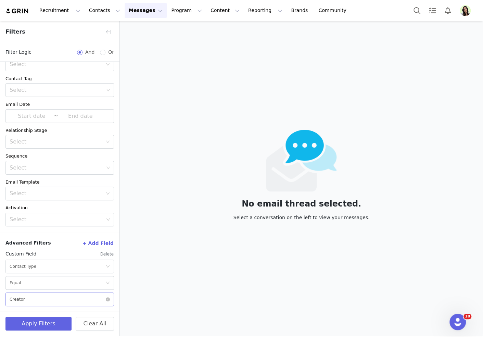
click at [27, 298] on div "Select Creator" at bounding box center [58, 299] width 96 height 13
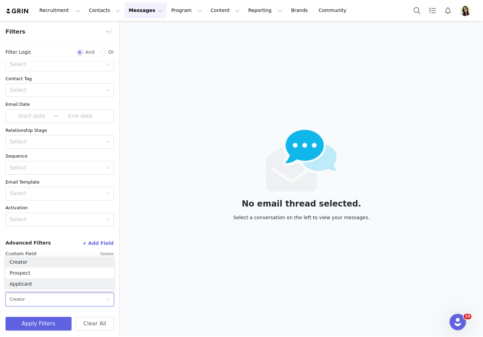
click at [22, 273] on li "Prospect" at bounding box center [59, 272] width 108 height 11
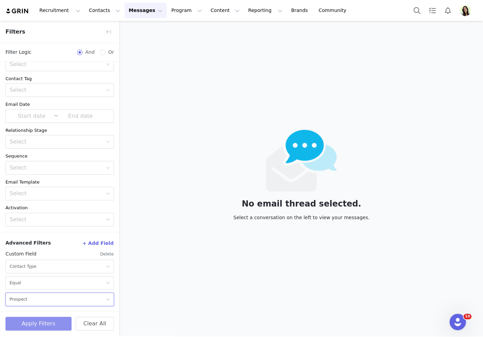
click at [35, 321] on button "Apply Filters" at bounding box center [38, 323] width 66 height 14
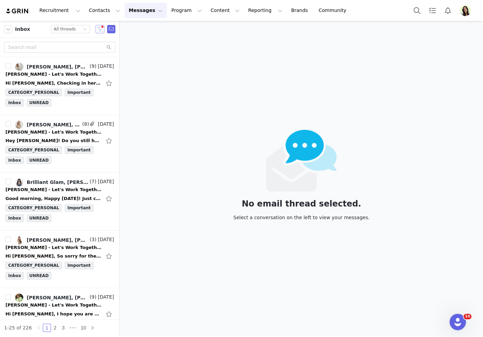
click at [99, 28] on button "button" at bounding box center [99, 29] width 9 height 8
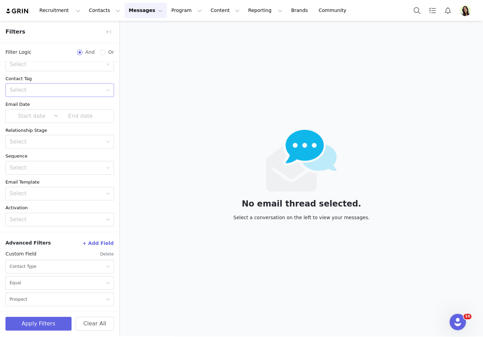
click at [20, 89] on div "Select" at bounding box center [57, 90] width 94 height 7
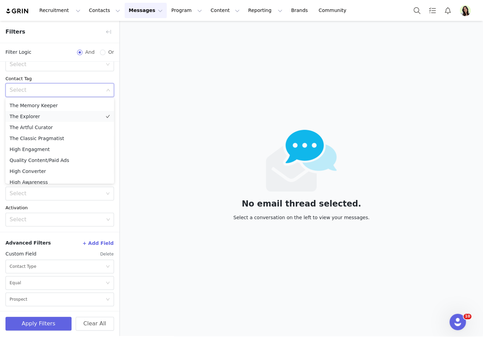
scroll to position [114, 0]
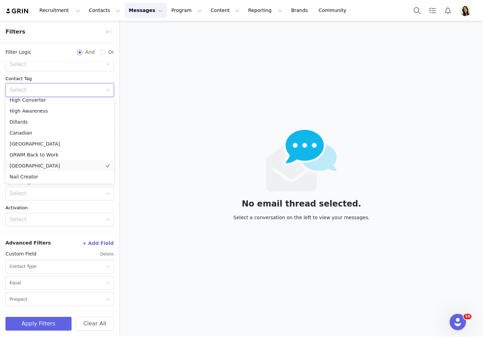
click at [25, 165] on li "[GEOGRAPHIC_DATA]" at bounding box center [59, 165] width 108 height 11
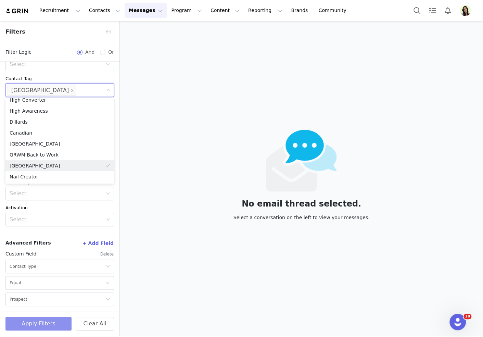
click at [46, 323] on button "Apply Filters" at bounding box center [38, 323] width 66 height 14
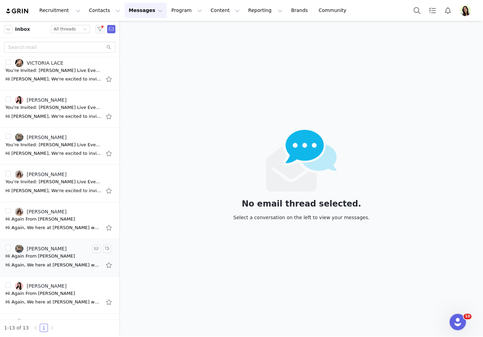
scroll to position [0, 0]
